Goal: Task Accomplishment & Management: Use online tool/utility

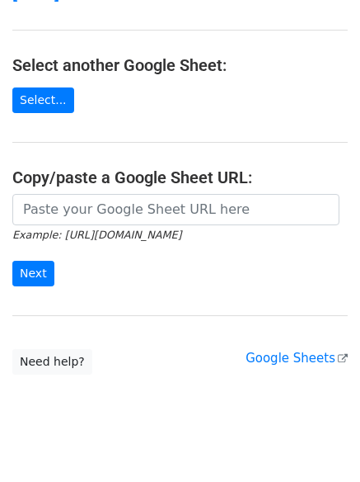
scroll to position [286, 0]
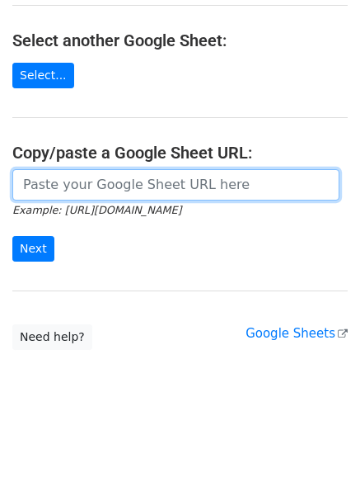
click at [146, 174] on input "url" at bounding box center [175, 184] width 327 height 31
paste input "https://docs.google.com/spreadsheets/d/1dP5y89c_8gAe9xI1pl7xD4jpEZ9UhBVCKivlXvx…"
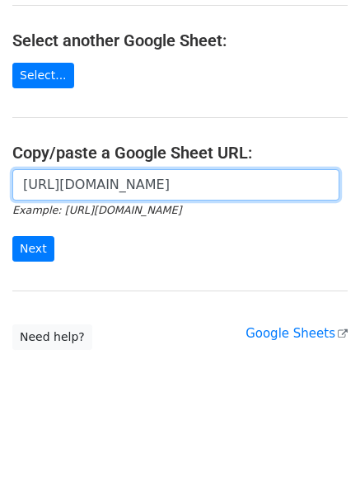
scroll to position [0, 341]
type input "https://docs.google.com/spreadsheets/d/1dP5y89c_8gAe9xI1pl7xD4jpEZ9UhBVCKivlXvx…"
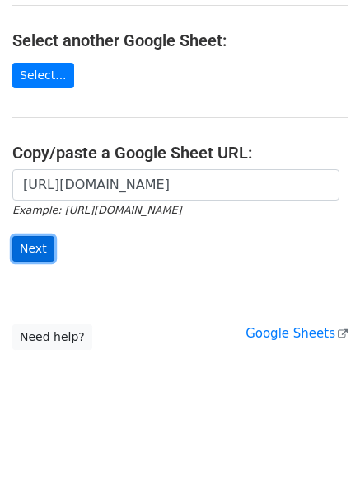
scroll to position [0, 0]
click at [38, 246] on input "Next" at bounding box center [33, 249] width 42 height 26
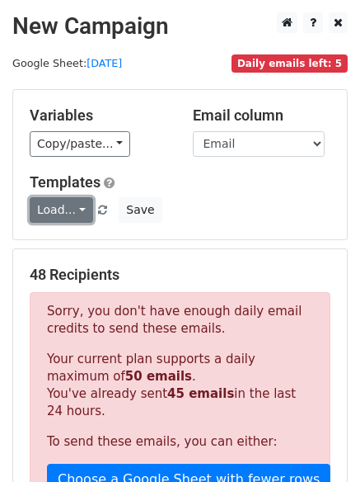
click at [71, 223] on link "Load..." at bounding box center [61, 210] width 63 height 26
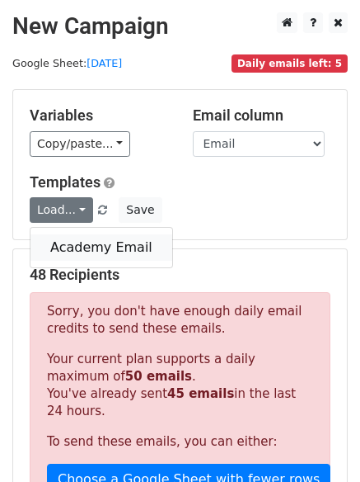
click at [68, 252] on link "Academy Email" at bounding box center [102, 247] width 142 height 26
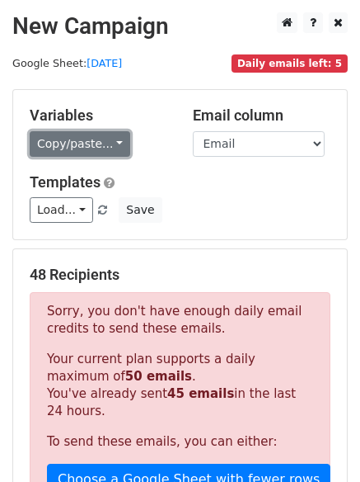
click at [93, 142] on link "Copy/paste..." at bounding box center [80, 144] width 101 height 26
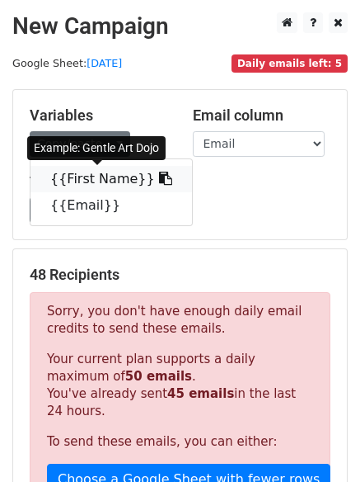
click at [86, 176] on link "{{First Name}}" at bounding box center [112, 179] width 162 height 26
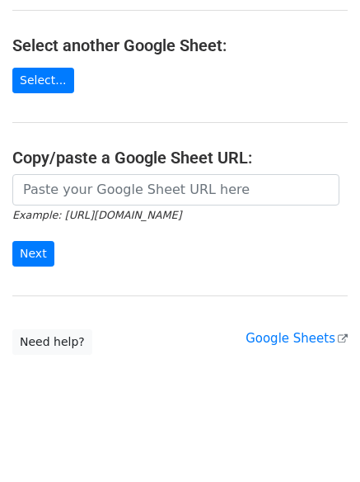
scroll to position [286, 0]
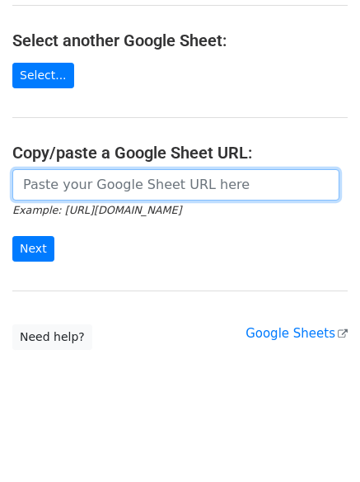
click at [124, 181] on input "url" at bounding box center [175, 184] width 327 height 31
paste input "https://docs.google.com/spreadsheets/d/1GZT8aN6pHa0wYkHAHtUZYZ7sEs2bXftt6fnP1wB…"
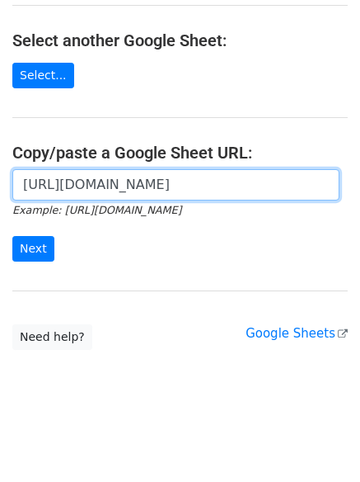
scroll to position [0, 365]
type input "https://docs.google.com/spreadsheets/d/1GZT8aN6pHa0wYkHAHtUZYZ7sEs2bXftt6fnP1wB…"
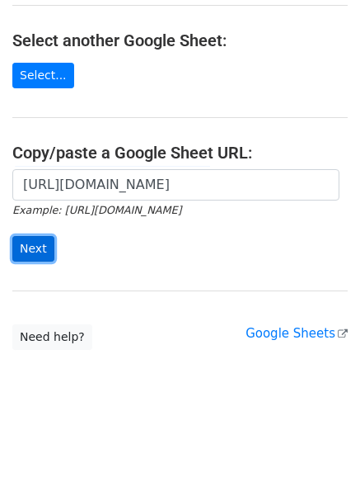
scroll to position [0, 0]
click at [20, 247] on input "Next" at bounding box center [33, 249] width 42 height 26
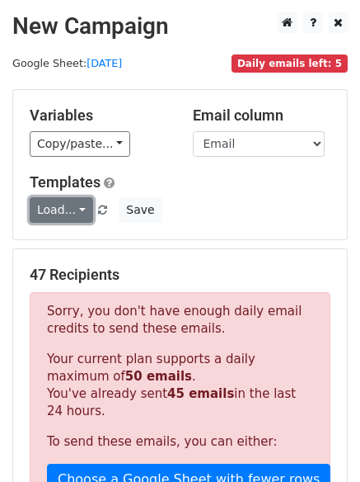
click at [77, 215] on link "Load..." at bounding box center [61, 210] width 63 height 26
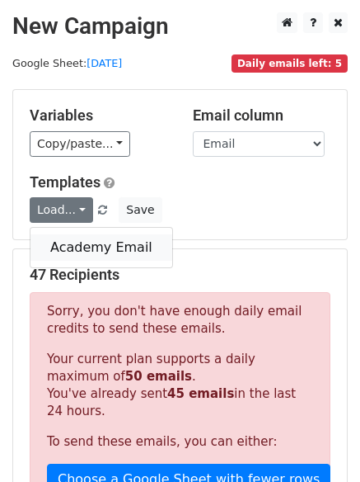
click at [77, 245] on link "Academy Email" at bounding box center [102, 247] width 142 height 26
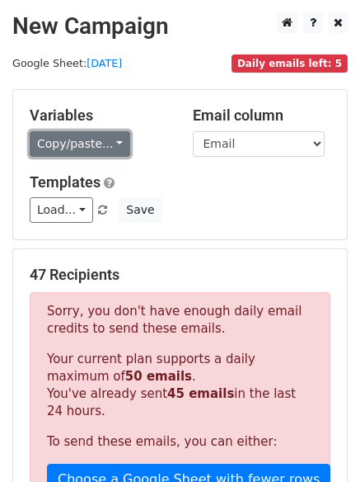
click at [108, 148] on link "Copy/paste..." at bounding box center [80, 144] width 101 height 26
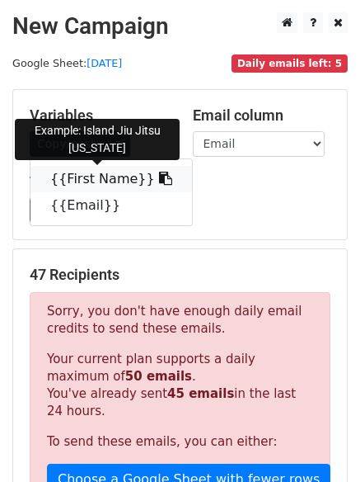
click at [96, 186] on link "{{First Name}}" at bounding box center [112, 179] width 162 height 26
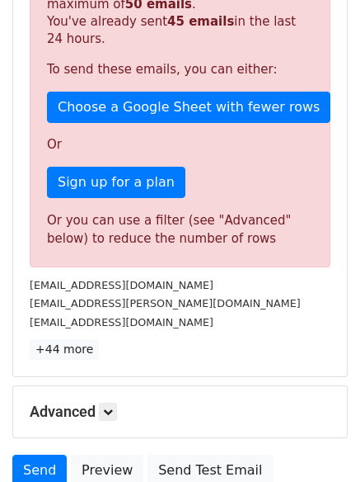
scroll to position [516, 0]
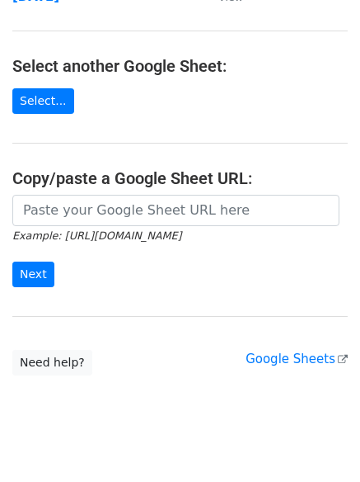
scroll to position [286, 0]
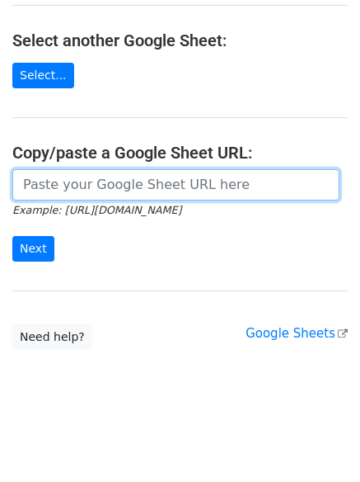
click at [104, 182] on input "url" at bounding box center [175, 184] width 327 height 31
paste input "[URL][DOMAIN_NAME]"
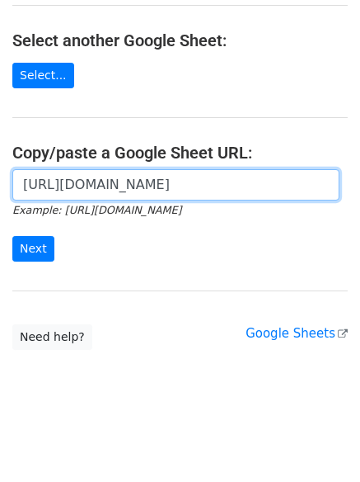
scroll to position [0, 360]
type input "[URL][DOMAIN_NAME]"
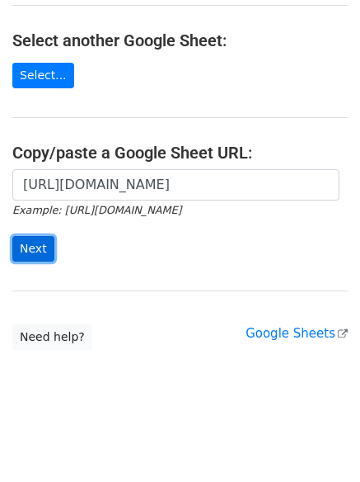
scroll to position [0, 0]
click at [30, 252] on input "Next" at bounding box center [33, 249] width 42 height 26
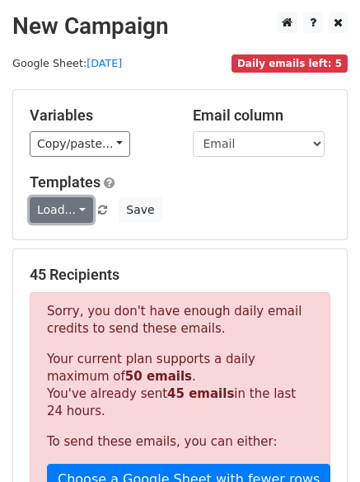
click at [55, 217] on link "Load..." at bounding box center [61, 210] width 63 height 26
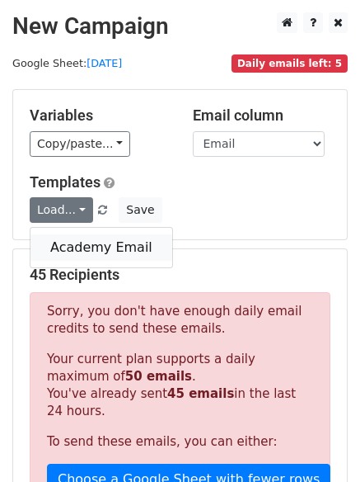
click at [54, 242] on link "Academy Email" at bounding box center [102, 247] width 142 height 26
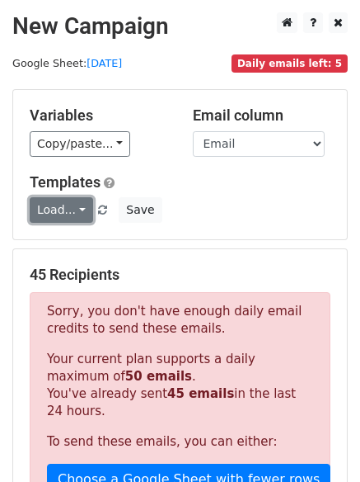
click at [60, 216] on link "Load..." at bounding box center [61, 210] width 63 height 26
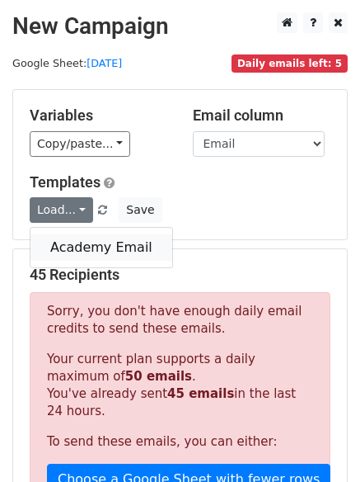
click at [69, 251] on link "Academy Email" at bounding box center [102, 247] width 142 height 26
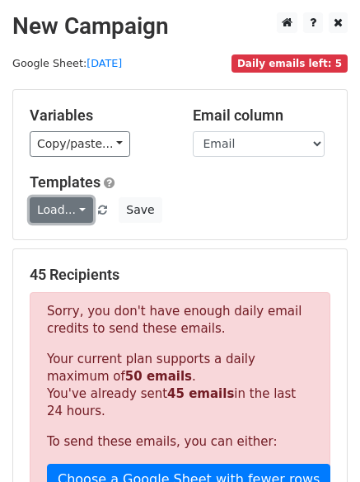
click at [72, 218] on link "Load..." at bounding box center [61, 210] width 63 height 26
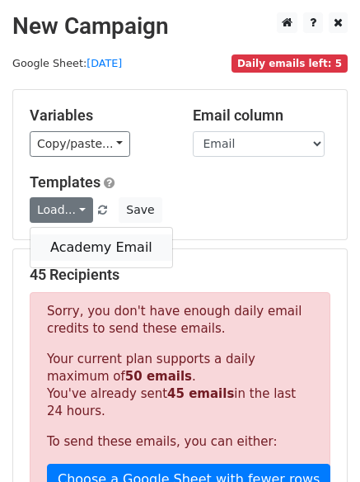
click at [69, 253] on link "Academy Email" at bounding box center [102, 247] width 142 height 26
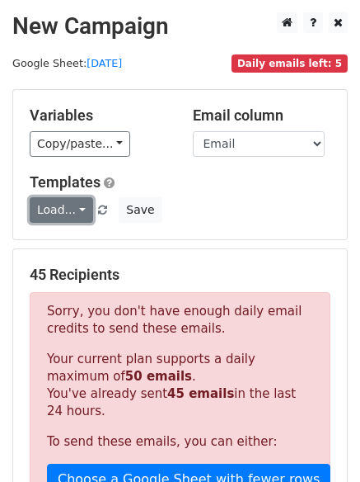
click at [82, 210] on link "Load..." at bounding box center [61, 210] width 63 height 26
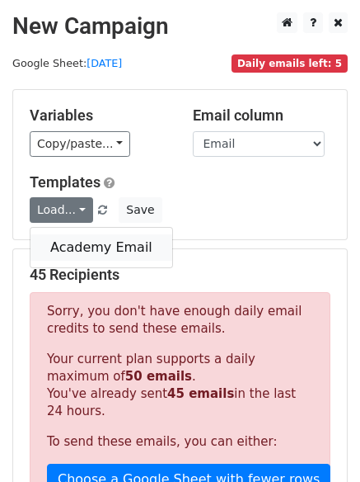
click at [75, 252] on link "Academy Email" at bounding box center [102, 247] width 142 height 26
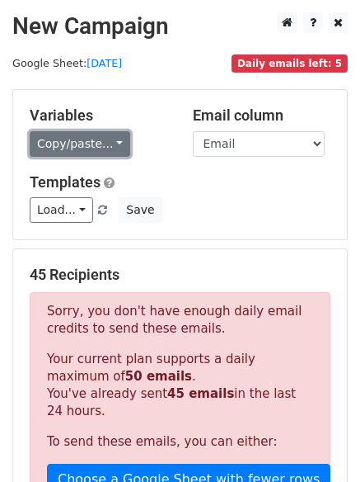
click at [60, 146] on link "Copy/paste..." at bounding box center [80, 144] width 101 height 26
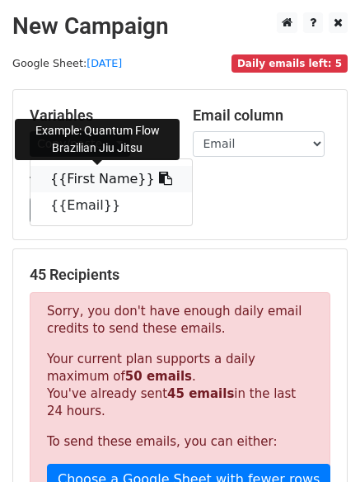
click at [71, 176] on link "{{First Name}}" at bounding box center [112, 179] width 162 height 26
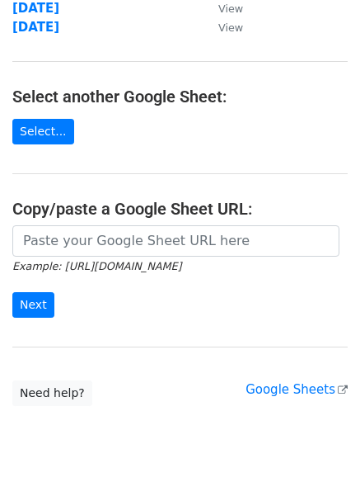
scroll to position [286, 0]
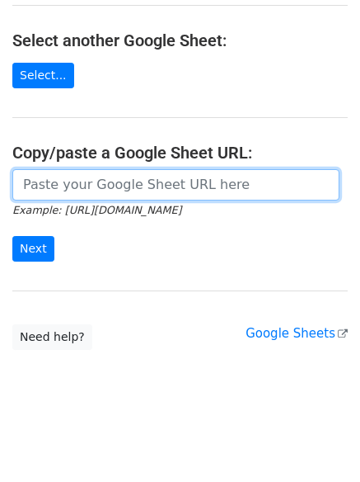
click at [118, 198] on input "url" at bounding box center [175, 184] width 327 height 31
paste input "[URL][DOMAIN_NAME]"
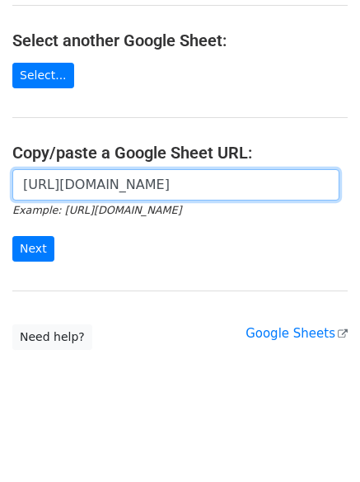
scroll to position [0, 341]
type input "https://docs.google.com/spreadsheets/d/1zeLZLPAPZsEPoK-Kttwor7rxlBlM_8-DMfhZNXa…"
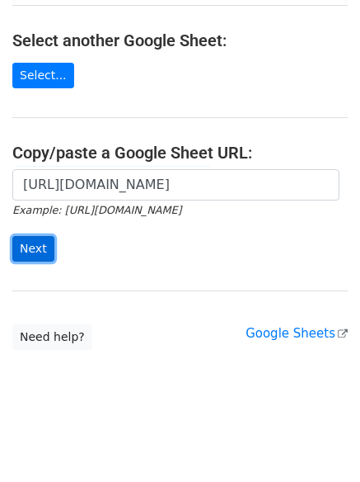
scroll to position [0, 0]
click at [40, 251] on input "Next" at bounding box center [33, 249] width 42 height 26
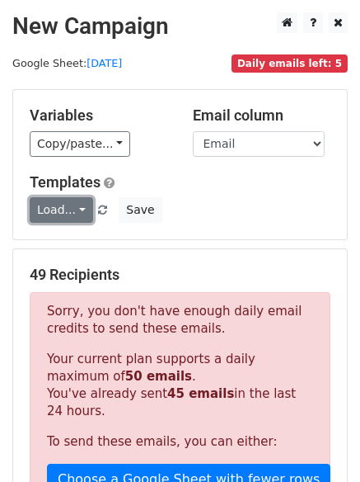
click at [69, 214] on link "Load..." at bounding box center [61, 210] width 63 height 26
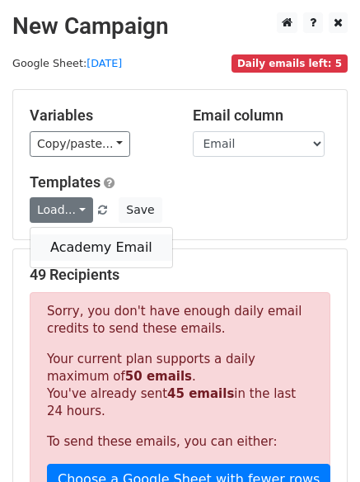
click at [65, 245] on link "Academy Email" at bounding box center [102, 247] width 142 height 26
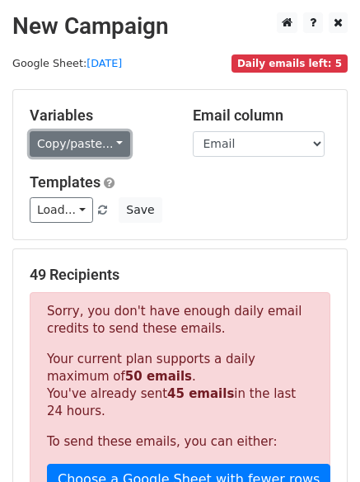
click at [95, 144] on link "Copy/paste..." at bounding box center [80, 144] width 101 height 26
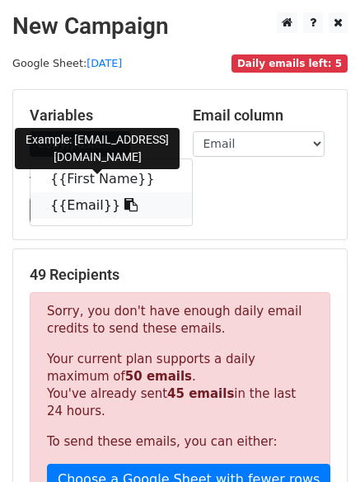
click at [88, 204] on link "{{Email}}" at bounding box center [112, 205] width 162 height 26
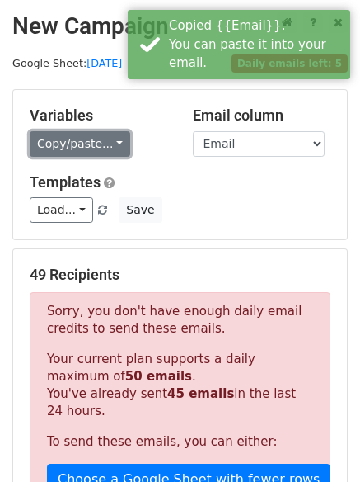
click at [80, 138] on link "Copy/paste..." at bounding box center [80, 144] width 101 height 26
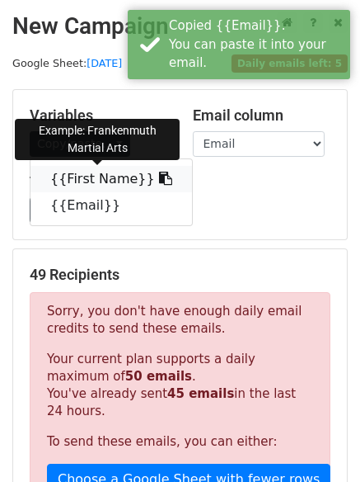
click at [71, 173] on link "{{First Name}}" at bounding box center [112, 179] width 162 height 26
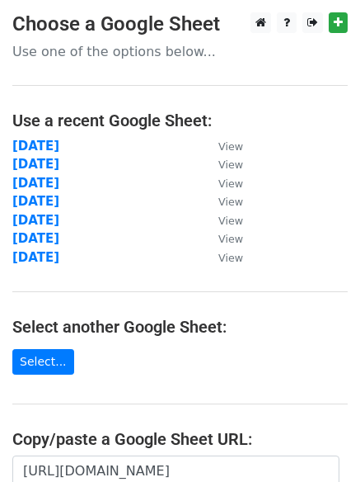
scroll to position [286, 0]
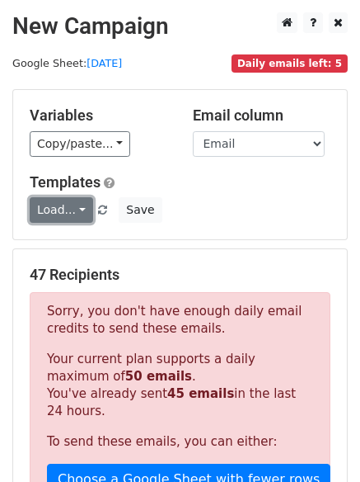
click at [64, 211] on link "Load..." at bounding box center [61, 210] width 63 height 26
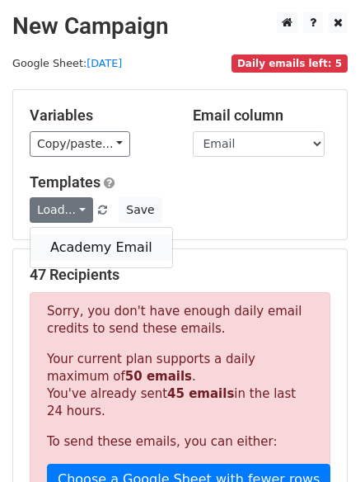
click at [62, 244] on link "Academy Email" at bounding box center [102, 247] width 142 height 26
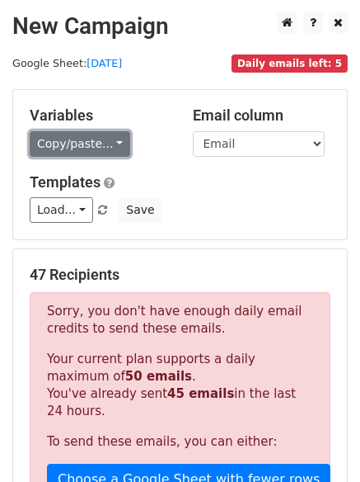
click at [65, 145] on link "Copy/paste..." at bounding box center [80, 144] width 101 height 26
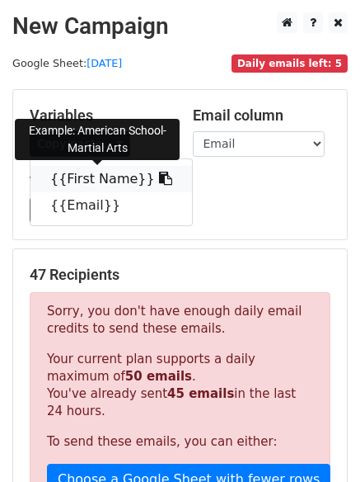
click at [70, 167] on link "{{First Name}}" at bounding box center [112, 179] width 162 height 26
